Goal: Complete application form

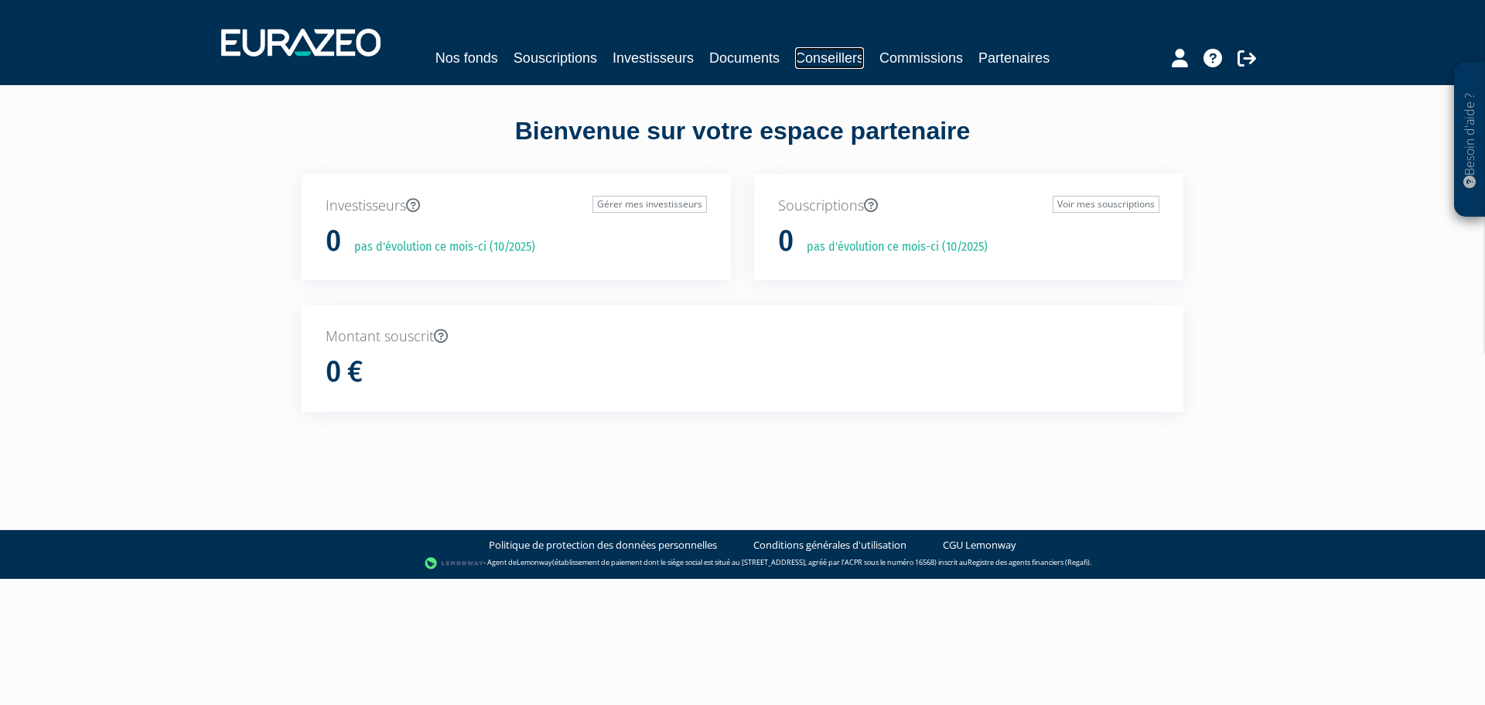
click at [849, 51] on link "Conseillers" at bounding box center [829, 58] width 69 height 22
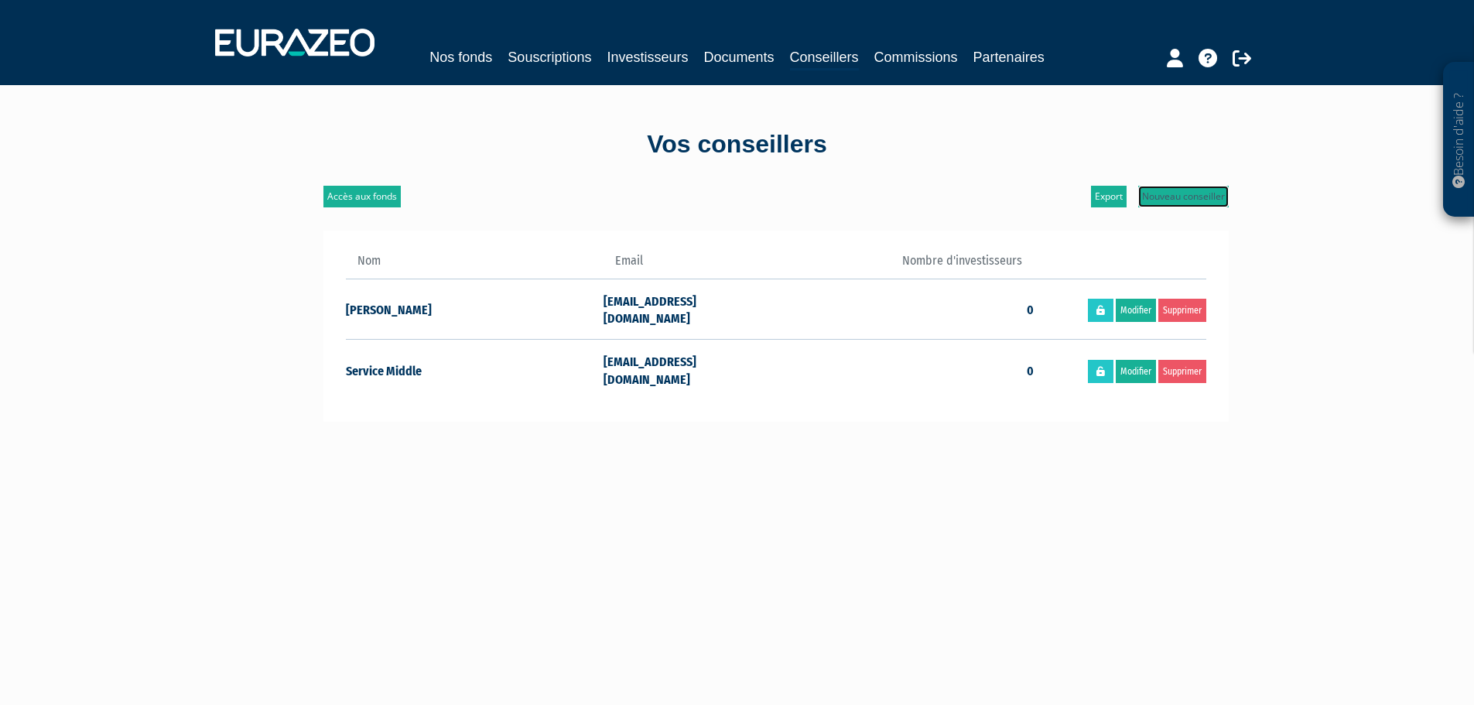
click at [1188, 193] on link "Nouveau conseiller" at bounding box center [1183, 197] width 91 height 22
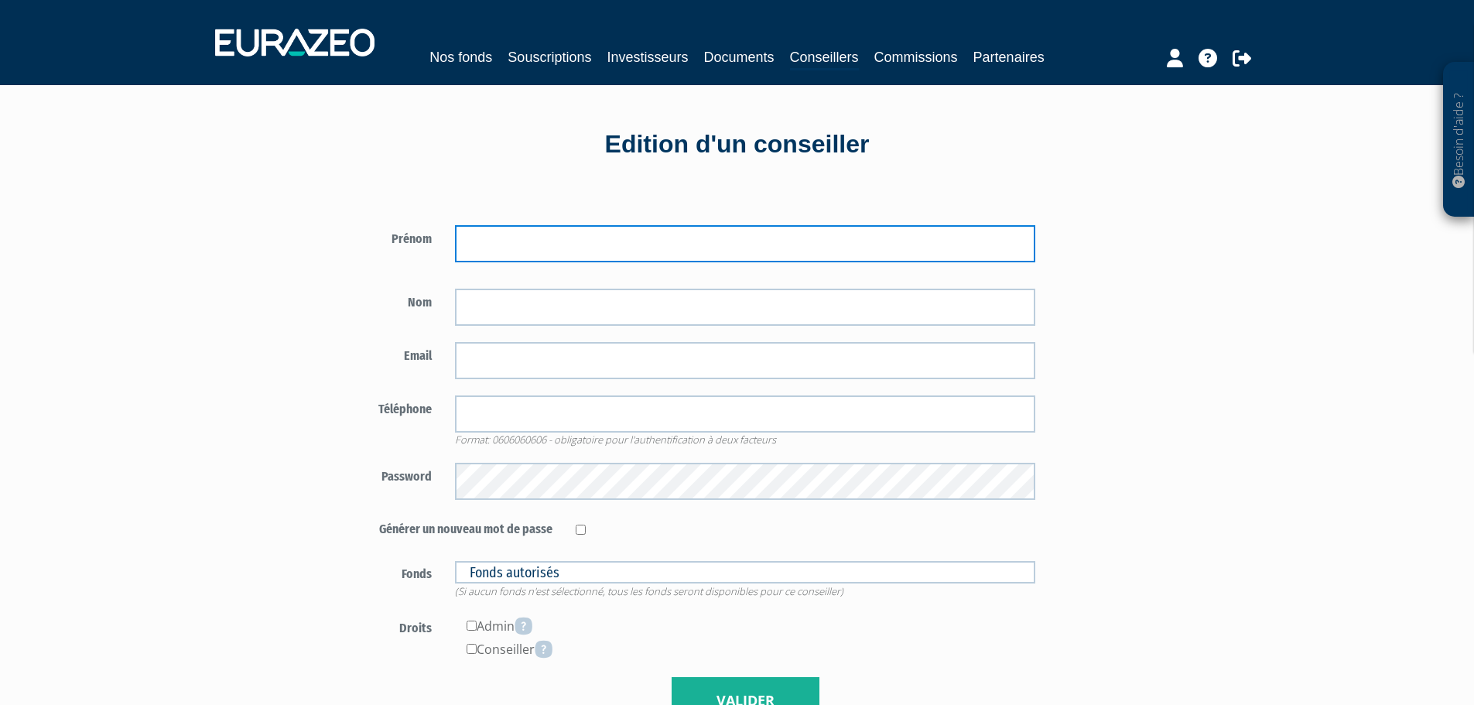
click at [608, 236] on input "text" at bounding box center [745, 243] width 580 height 37
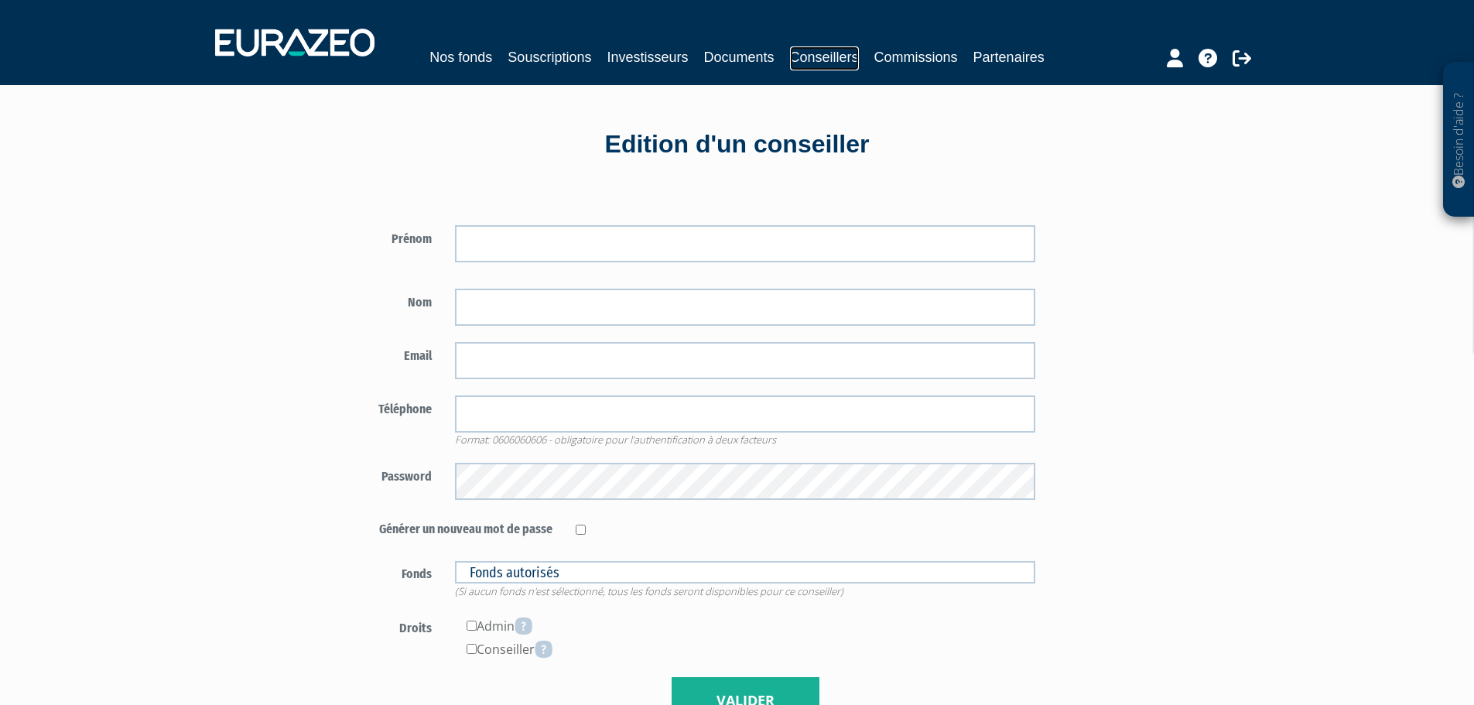
click at [827, 54] on link "Conseillers" at bounding box center [824, 58] width 69 height 24
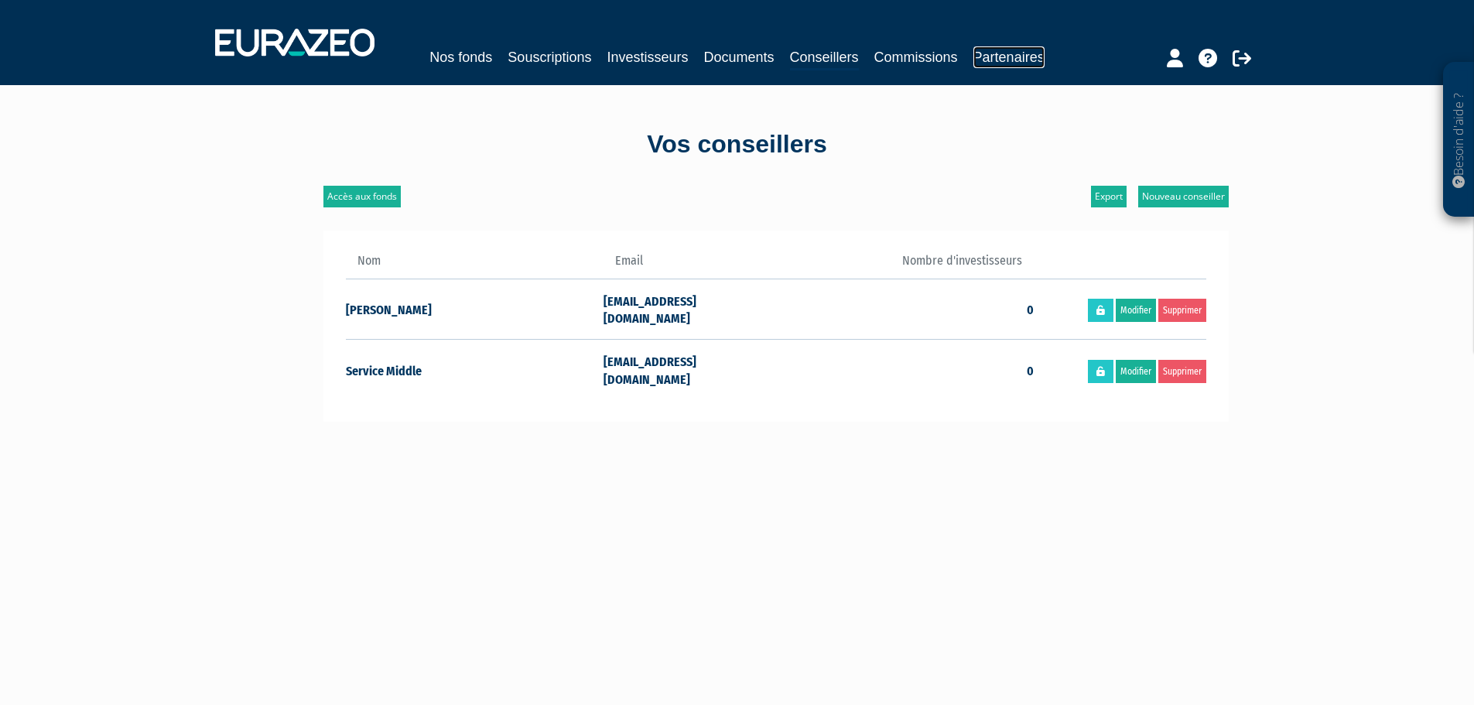
click at [1012, 60] on link "Partenaires" at bounding box center [1008, 57] width 71 height 22
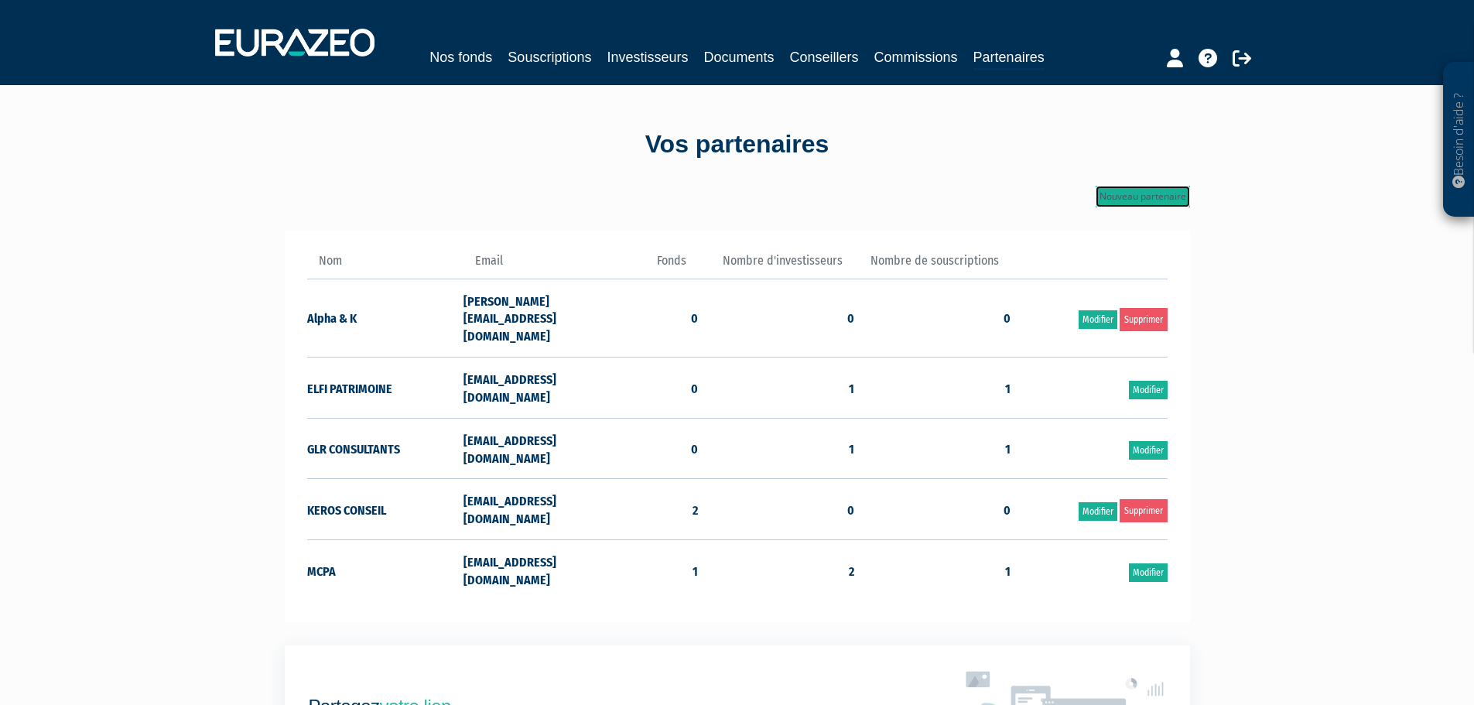
click at [1135, 190] on link "Nouveau partenaire" at bounding box center [1142, 197] width 94 height 22
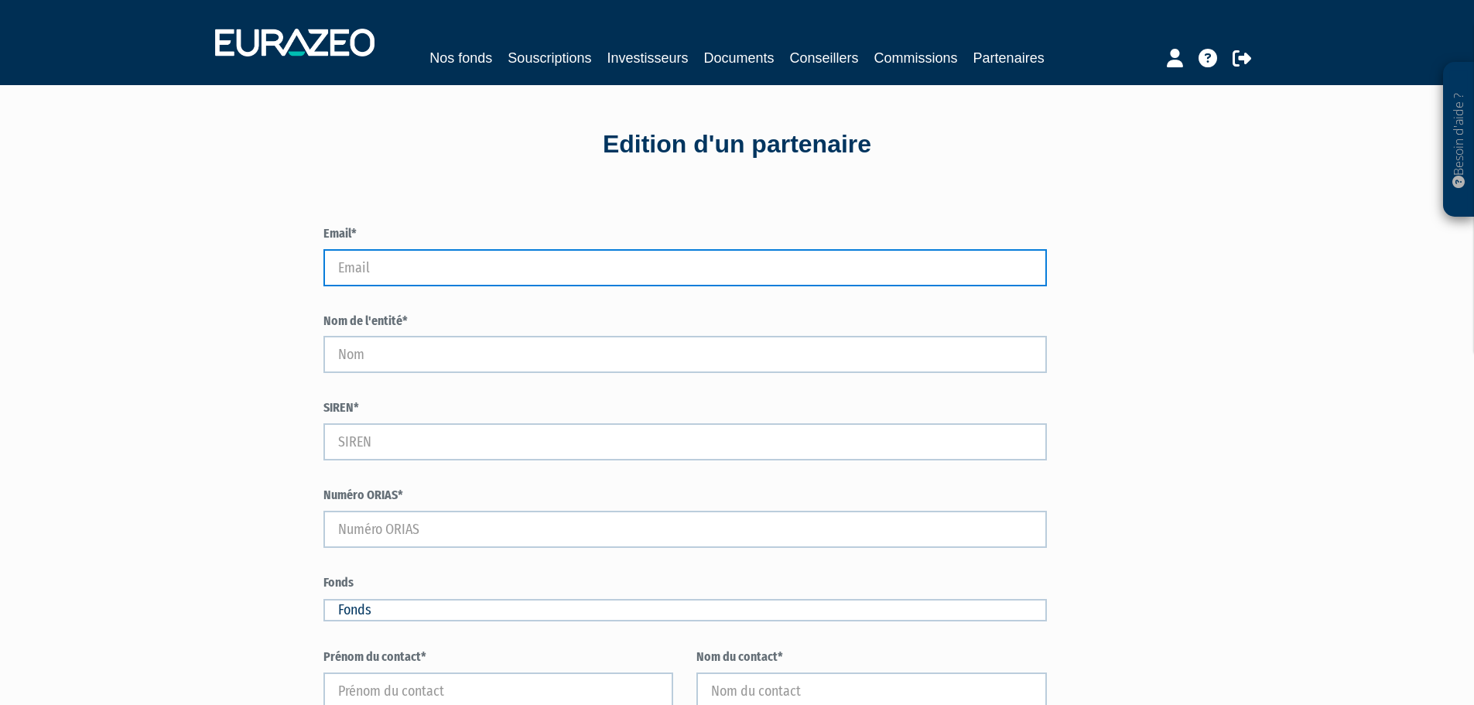
click at [466, 266] on input "Email*" at bounding box center [685, 267] width 724 height 37
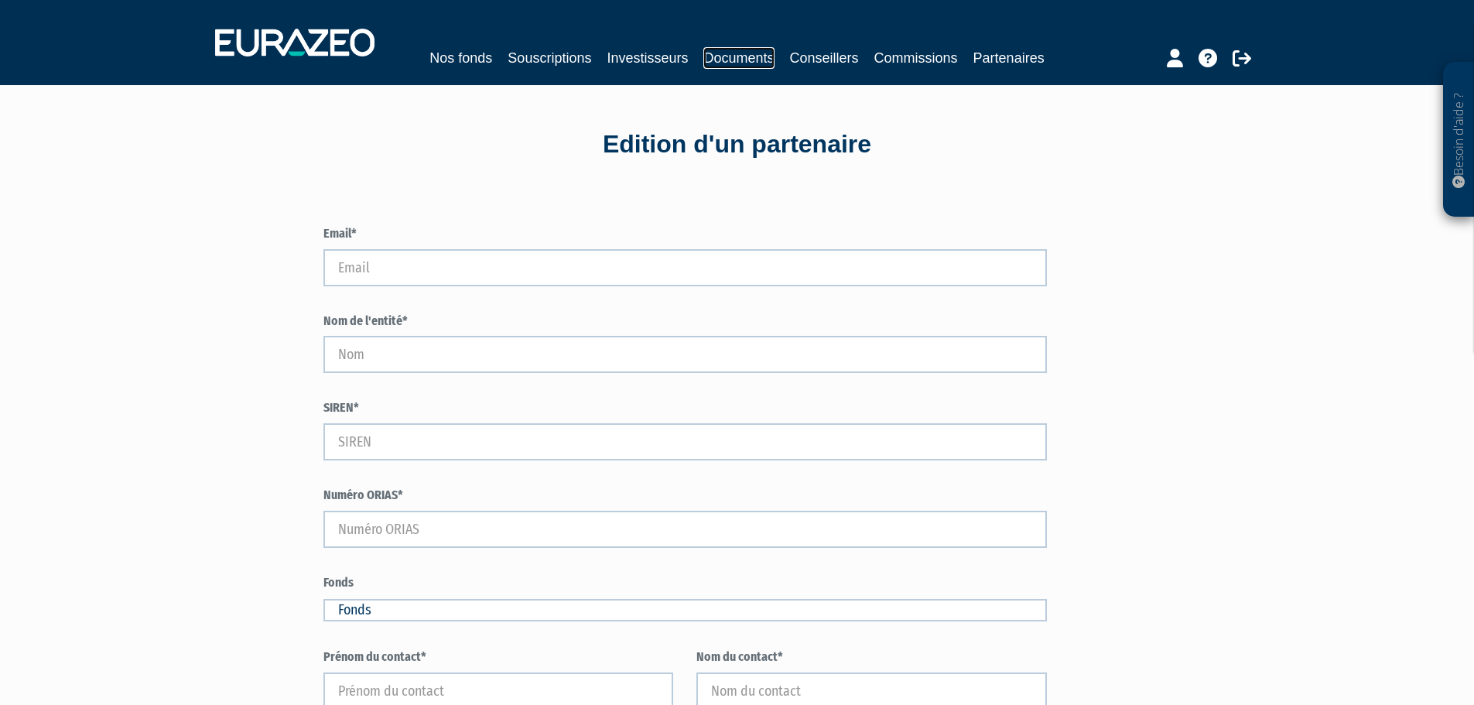
click at [758, 60] on link "Documents" at bounding box center [738, 58] width 70 height 22
click at [439, 57] on link "Nos fonds" at bounding box center [460, 58] width 63 height 22
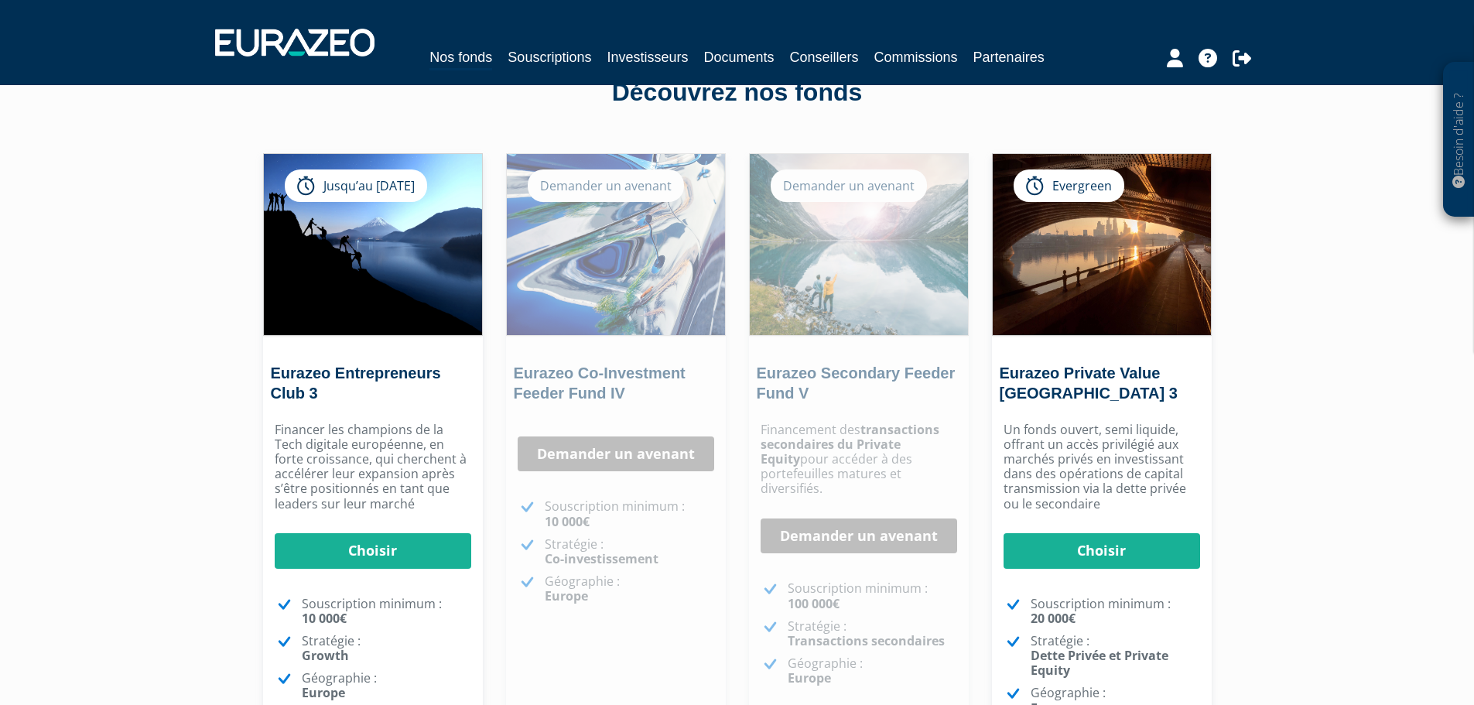
scroll to position [77, 0]
